Goal: Information Seeking & Learning: Check status

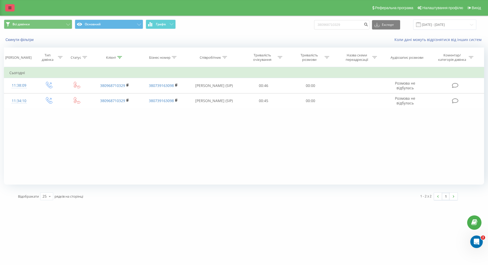
drag, startPoint x: 10, startPoint y: 4, endPoint x: 13, endPoint y: 6, distance: 3.4
click at [10, 4] on link at bounding box center [9, 7] width 9 height 7
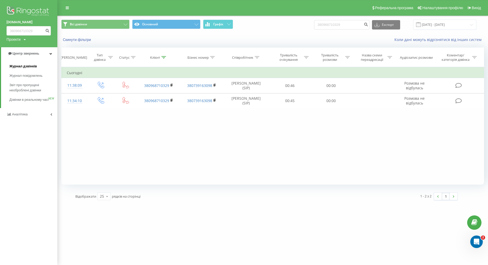
click at [32, 69] on link "Журнал дзвінків" at bounding box center [33, 66] width 48 height 9
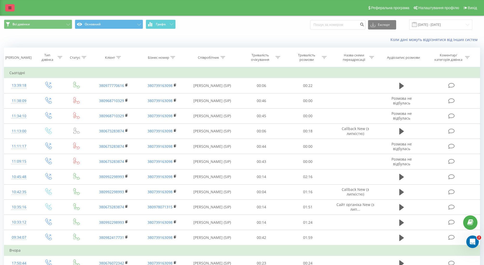
click at [9, 7] on icon at bounding box center [9, 8] width 3 height 4
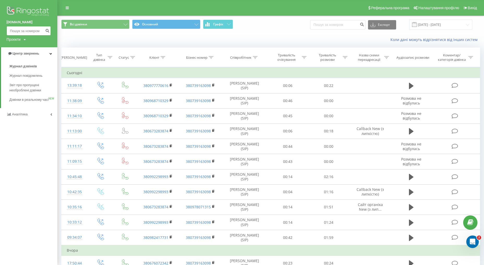
click at [30, 31] on input at bounding box center [29, 30] width 44 height 9
paste input "-"
type input "-"
paste input "+380992684636"
type input "+380992684636"
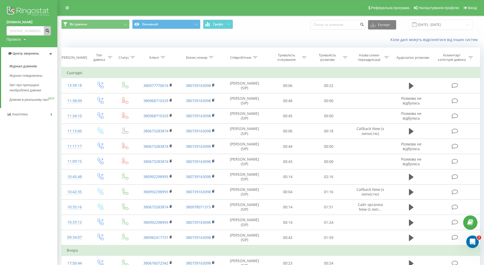
click at [49, 32] on button "submit" at bounding box center [47, 30] width 7 height 9
